Goal: Task Accomplishment & Management: Use online tool/utility

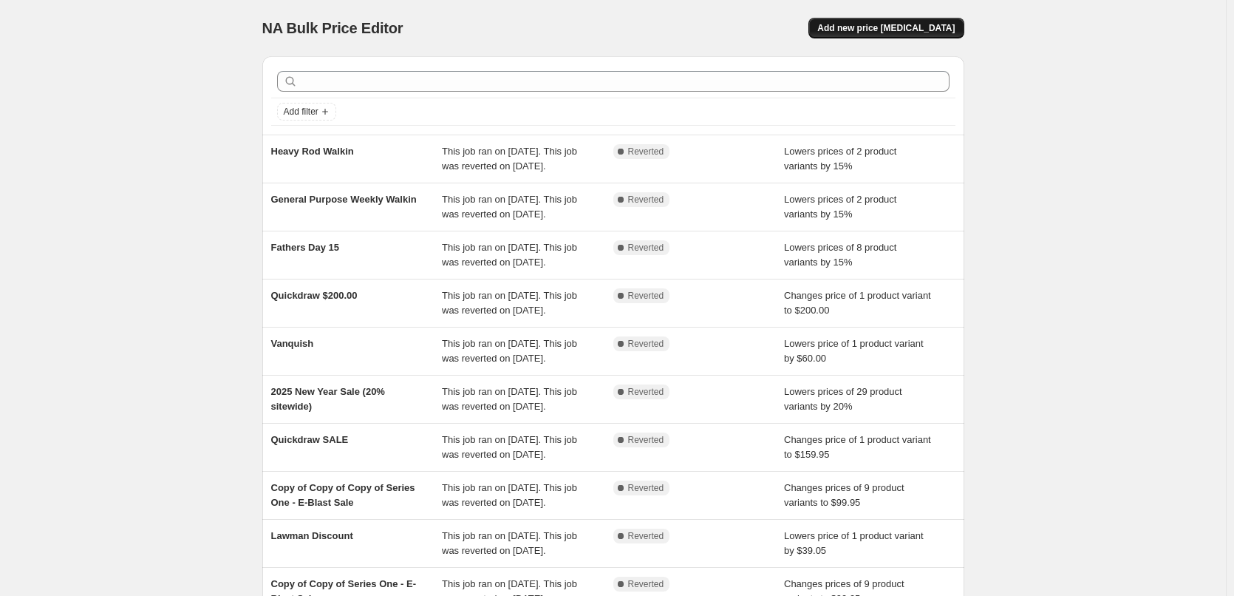
click at [902, 28] on span "Add new price [MEDICAL_DATA]" at bounding box center [885, 28] width 137 height 12
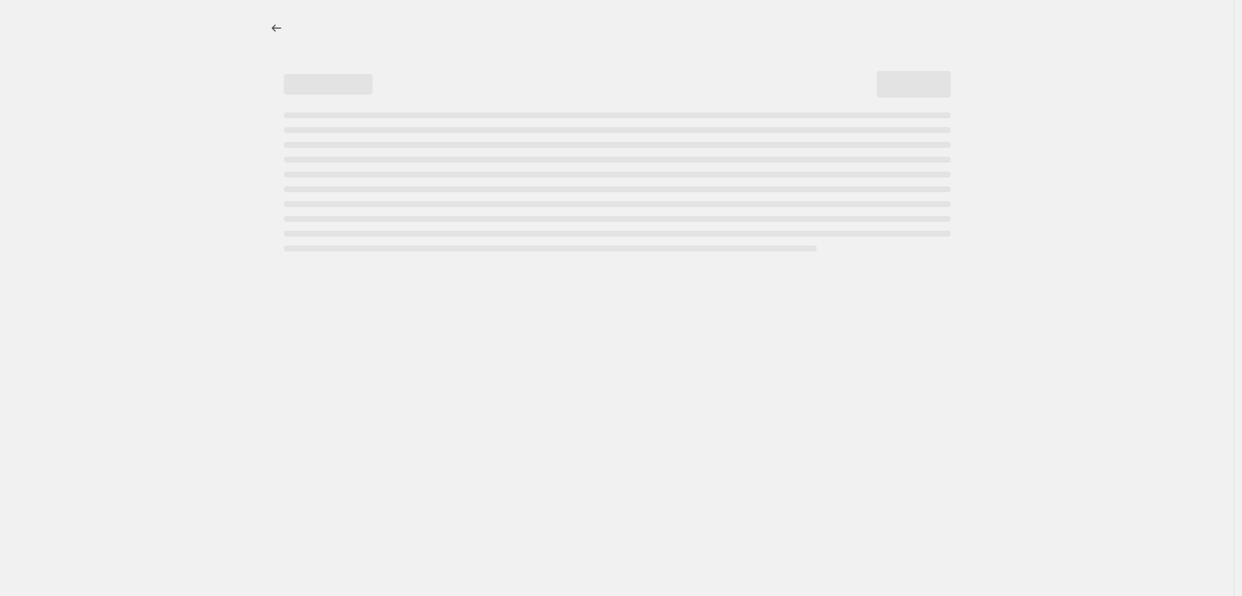
select select "percentage"
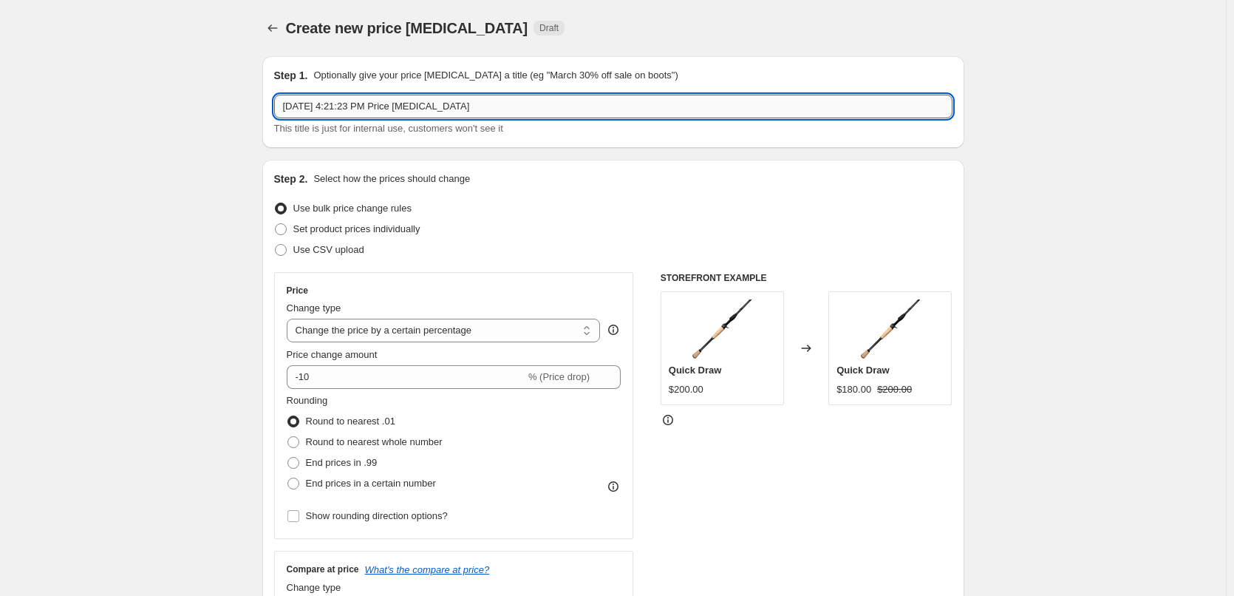
click at [487, 112] on input "[DATE] 4:21:23 PM Price [MEDICAL_DATA]" at bounding box center [613, 107] width 678 height 24
type input "[DATE] 30%"
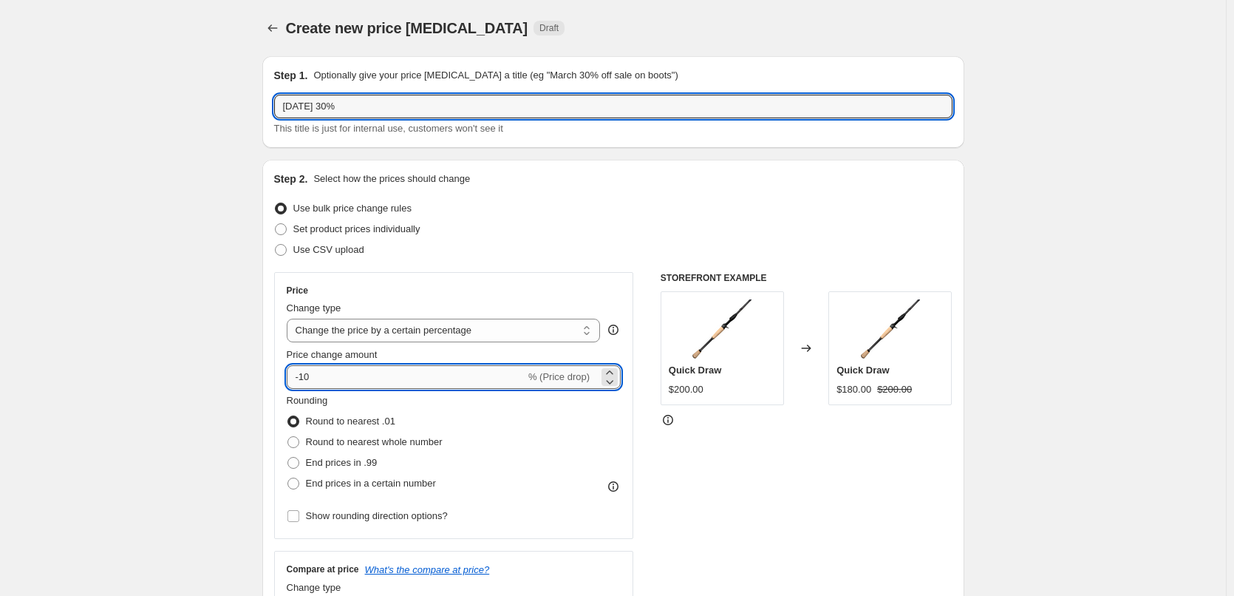
click at [401, 385] on input "-10" at bounding box center [406, 377] width 239 height 24
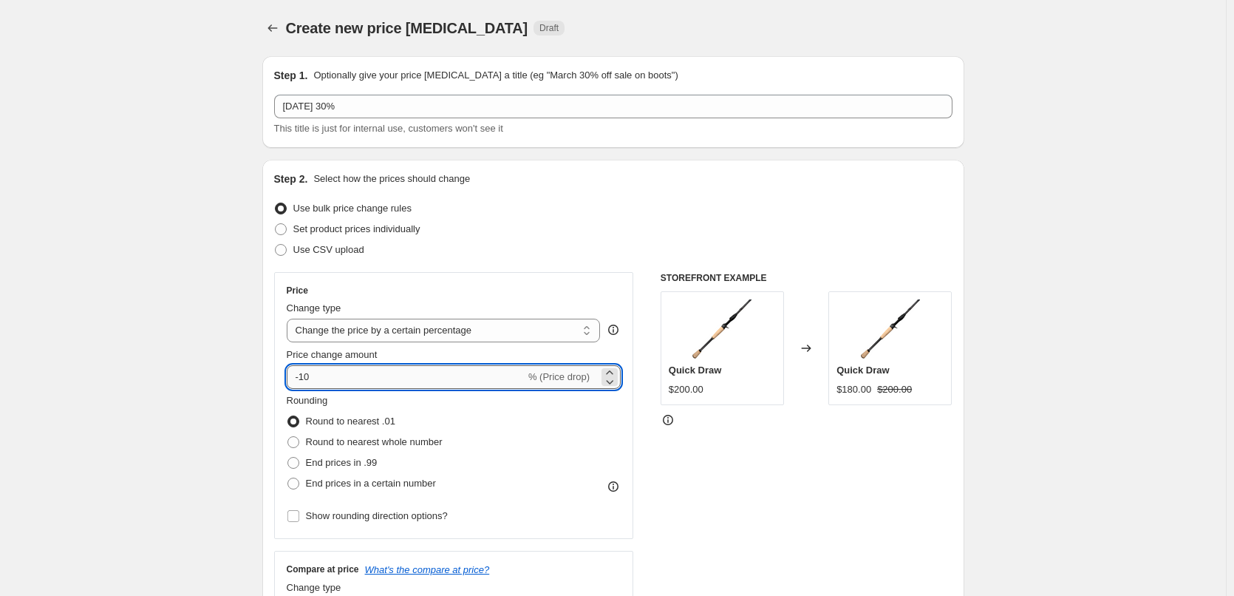
type input "-1"
type input "-30"
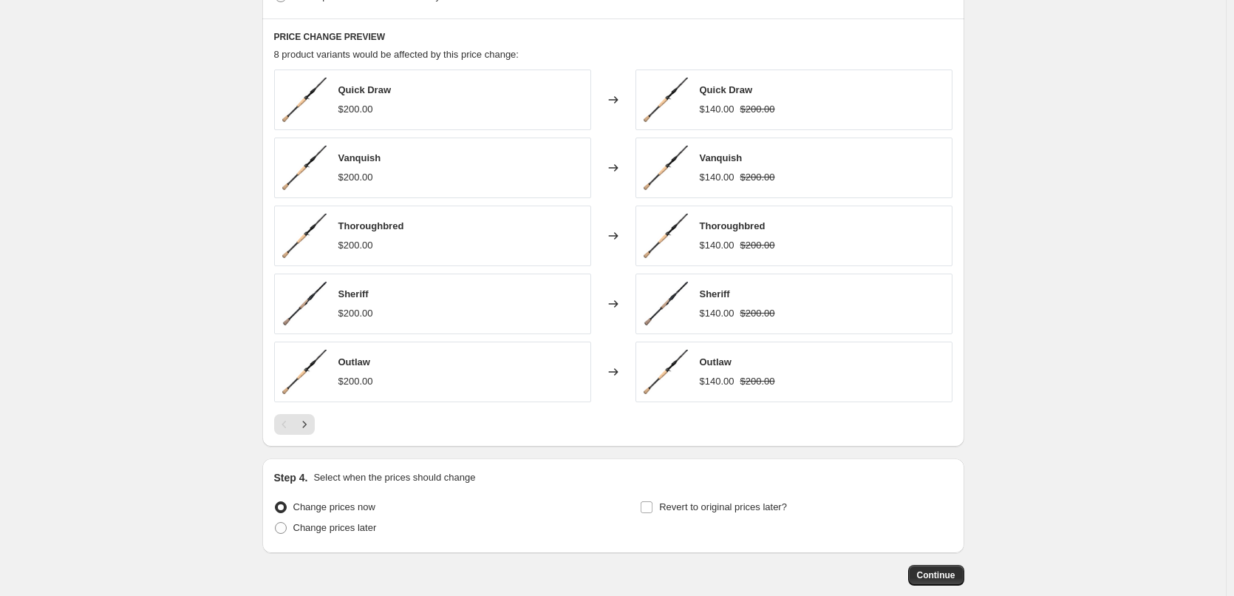
scroll to position [882, 0]
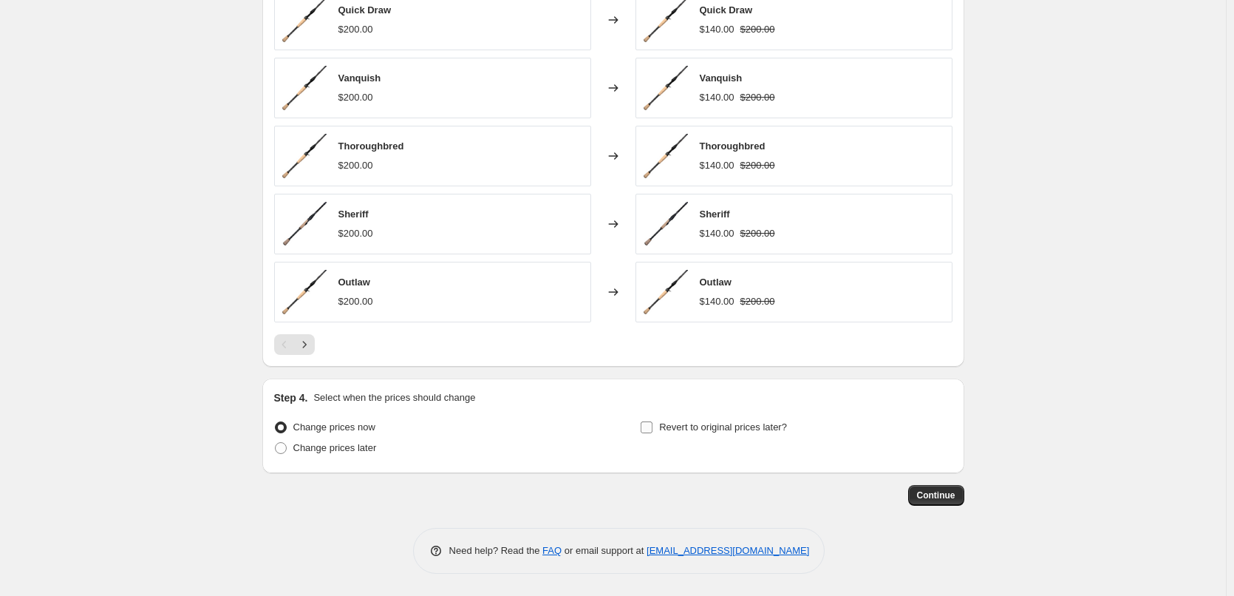
click at [647, 428] on input "Revert to original prices later?" at bounding box center [647, 427] width 12 height 12
checkbox input "true"
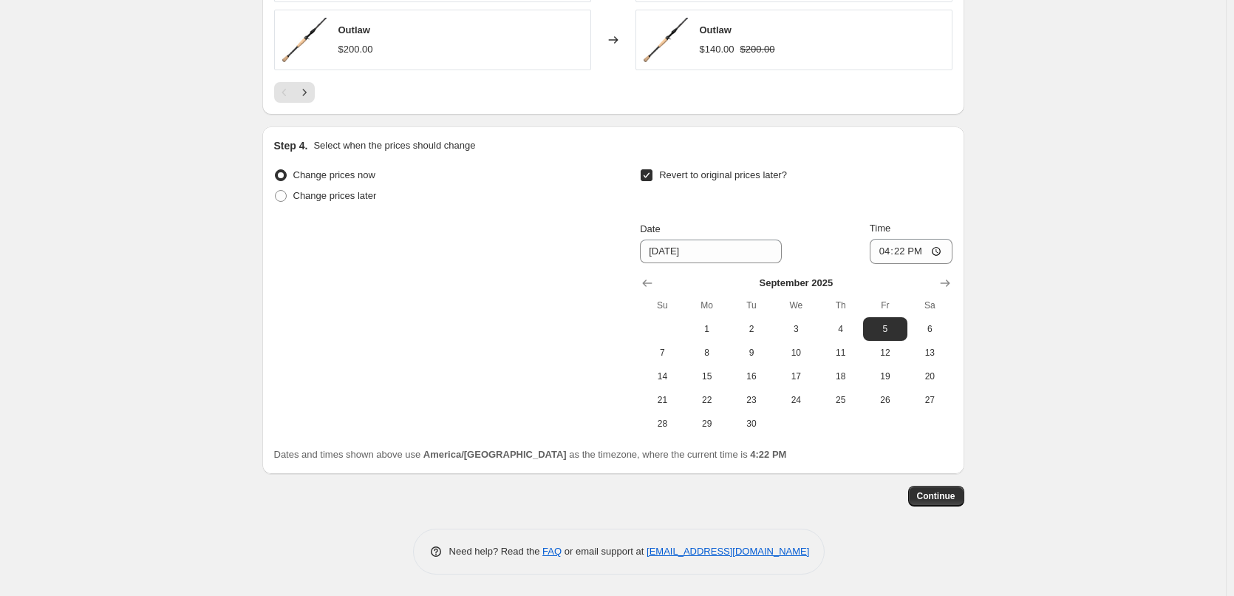
scroll to position [1135, 0]
click at [747, 356] on span "9" at bounding box center [751, 352] width 33 height 12
type input "[DATE]"
click at [892, 252] on input "16:22" at bounding box center [911, 250] width 83 height 25
type input "00:01"
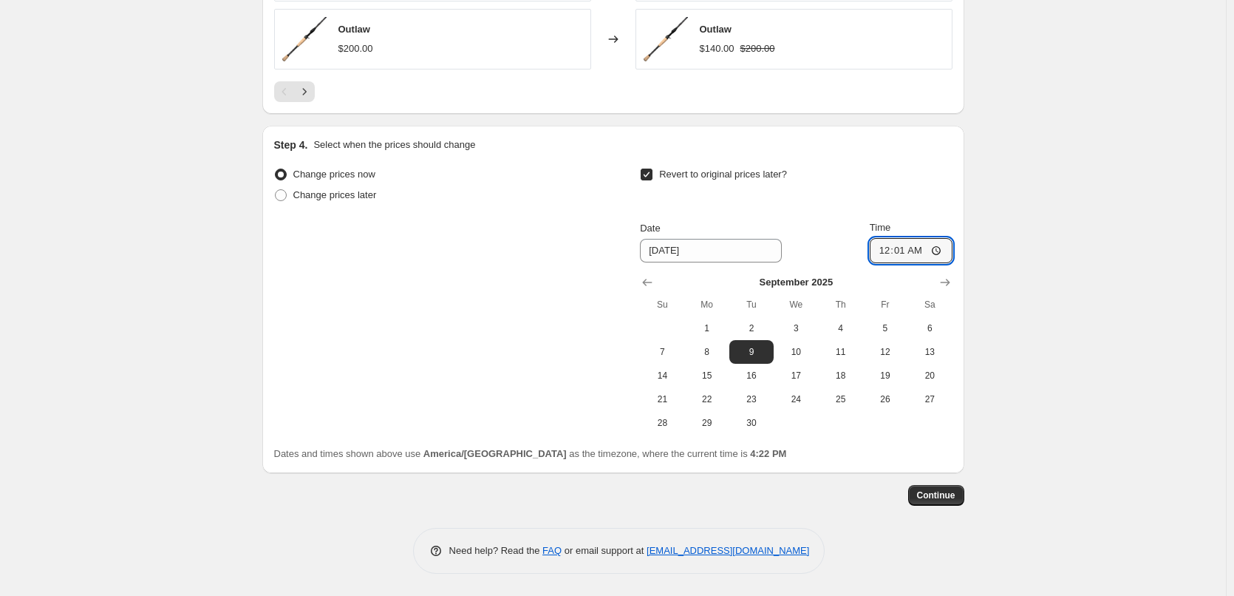
click at [943, 497] on span "Continue" at bounding box center [936, 495] width 38 height 12
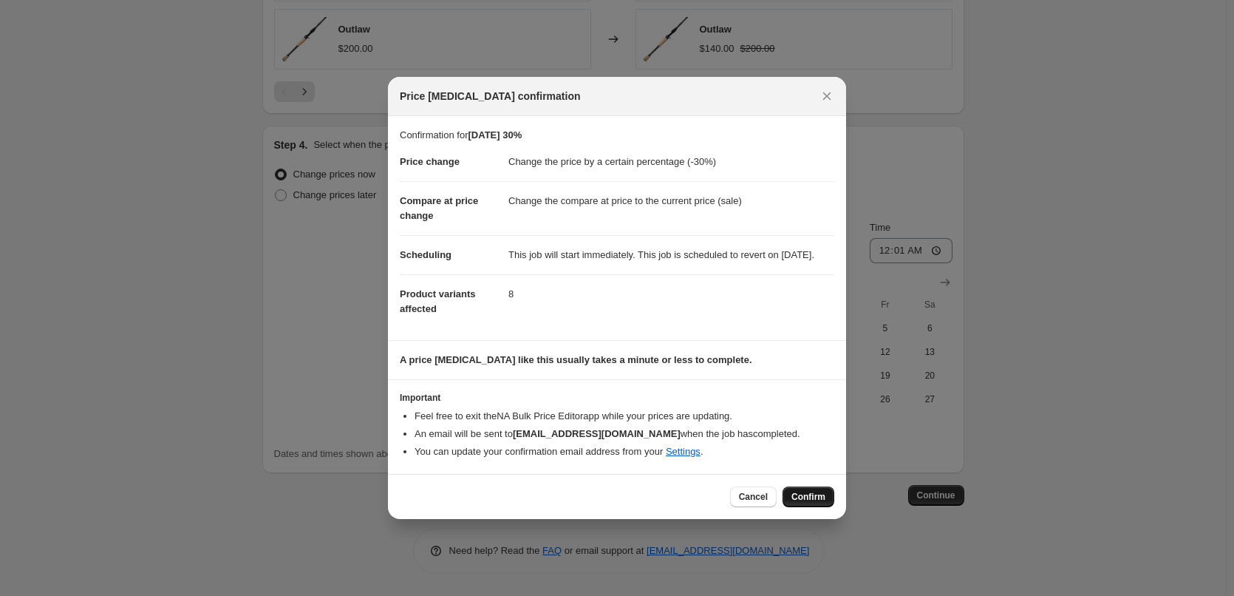
click at [812, 502] on span "Confirm" at bounding box center [809, 497] width 34 height 12
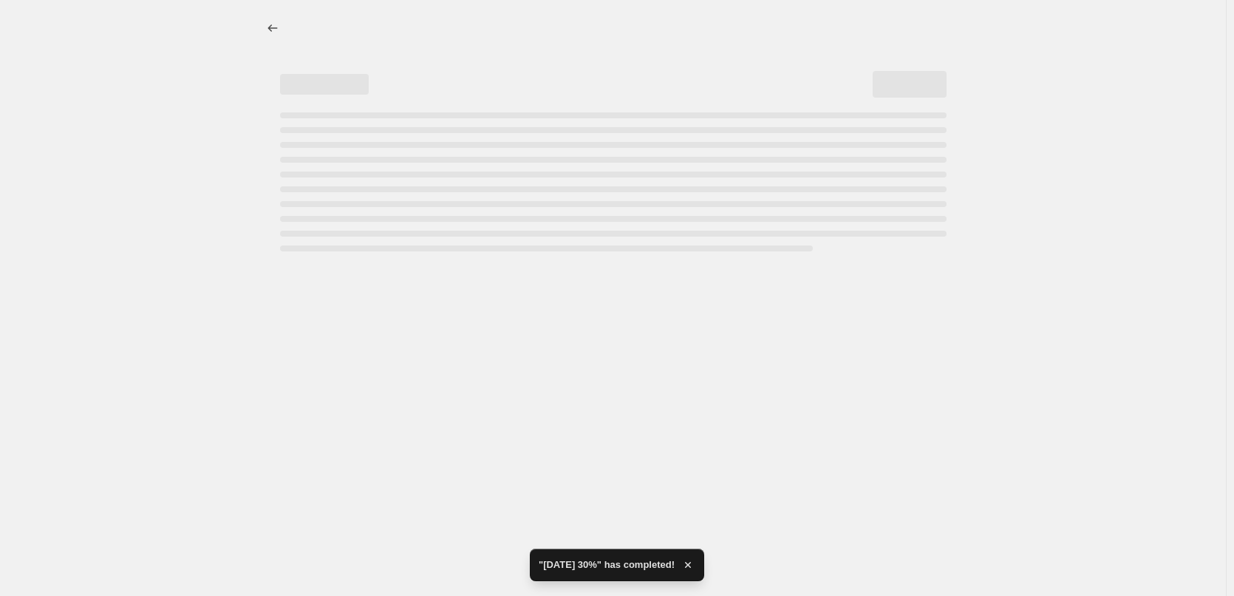
select select "percentage"
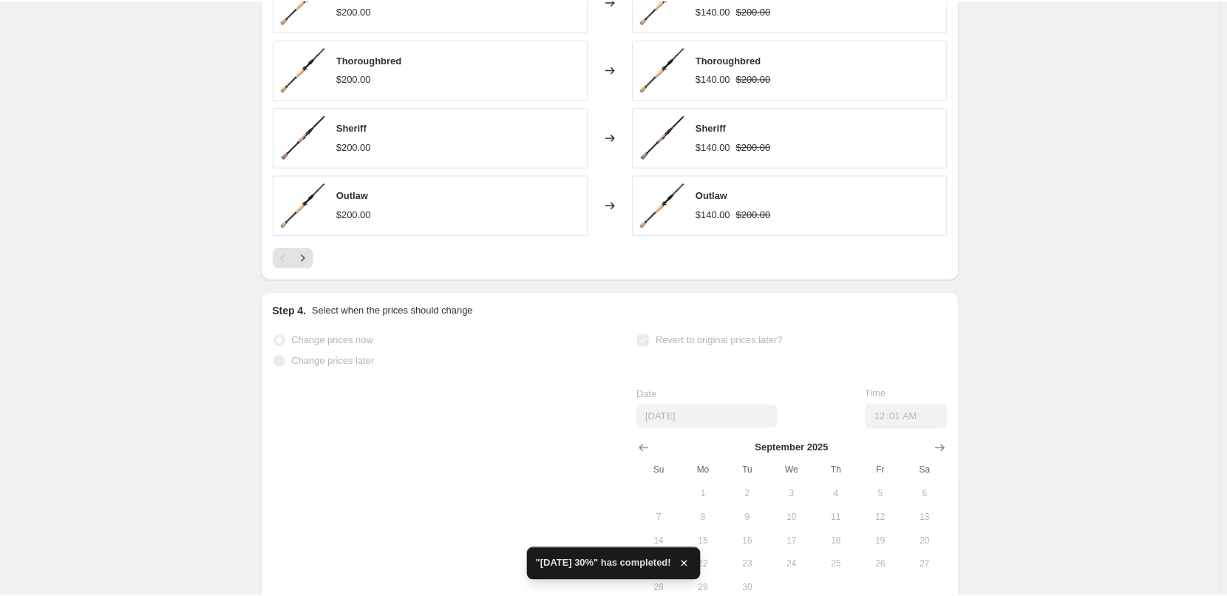
scroll to position [74, 0]
